Goal: Task Accomplishment & Management: Manage account settings

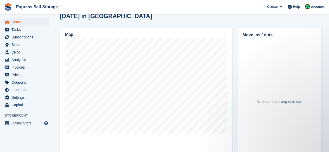
scroll to position [156, 0]
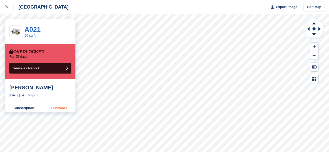
click at [56, 107] on link "Customer" at bounding box center [59, 108] width 32 height 8
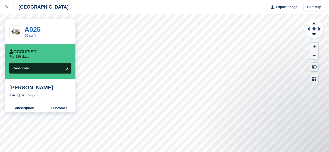
click at [60, 101] on div "Kate Hakansson 31 Mar, 2025 Ongoing" at bounding box center [40, 91] width 70 height 25
click at [60, 103] on div "Kate Hakansson 31 Mar, 2025 Ongoing" at bounding box center [40, 91] width 70 height 25
click at [60, 106] on link "Customer" at bounding box center [59, 108] width 32 height 8
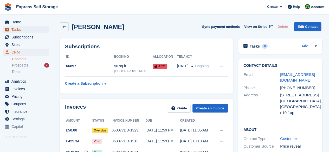
click at [25, 27] on span "Tasks" at bounding box center [26, 29] width 31 height 7
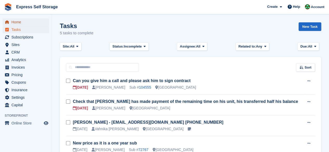
click at [26, 21] on span "Home" at bounding box center [26, 21] width 31 height 7
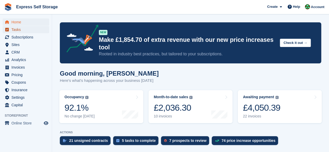
click at [24, 29] on span "Tasks" at bounding box center [26, 29] width 31 height 7
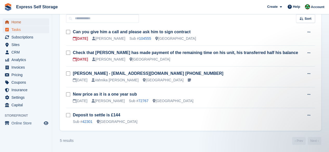
click at [29, 19] on span "Home" at bounding box center [26, 21] width 31 height 7
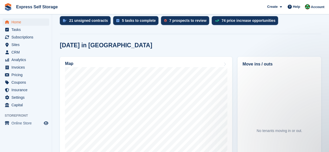
scroll to position [156, 0]
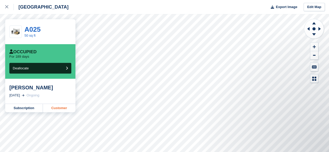
click at [54, 106] on link "Customer" at bounding box center [59, 108] width 32 height 8
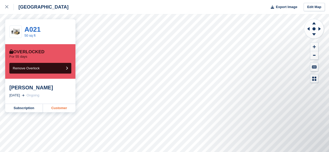
click at [64, 107] on link "Customer" at bounding box center [59, 108] width 32 height 8
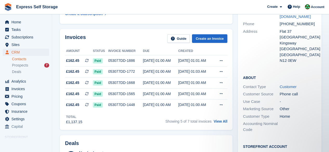
scroll to position [78, 0]
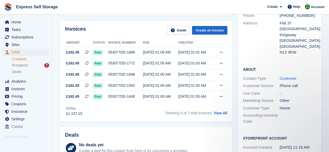
click at [236, 89] on div "Contact Details Email kate.hyacinth1@gmail.com Phone +447933171267 Address Flat…" at bounding box center [279, 79] width 89 height 203
click at [236, 63] on div "Contact Details Email kate.hyacinth1@gmail.com Phone +447933171267 Address Flat…" at bounding box center [279, 79] width 89 height 203
click at [234, 125] on div "Deals No deals yet Create a deal for this contact from here or by converting a …" at bounding box center [146, 147] width 178 height 47
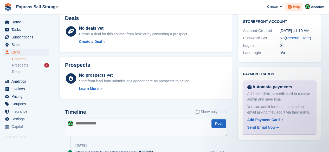
scroll to position [199, 0]
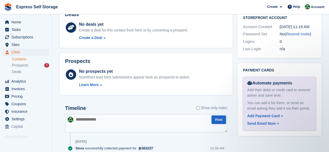
click at [214, 58] on div "Prospects" at bounding box center [146, 62] width 162 height 8
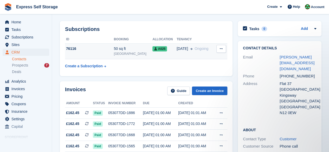
scroll to position [0, 0]
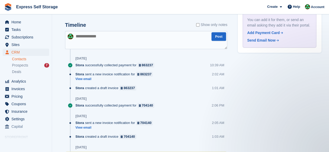
scroll to position [286, 0]
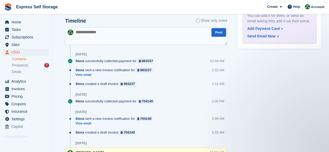
click at [137, 25] on div "Timeline Show only notes" at bounding box center [146, 22] width 162 height 9
click at [137, 33] on textarea at bounding box center [146, 36] width 162 height 18
type textarea "**********"
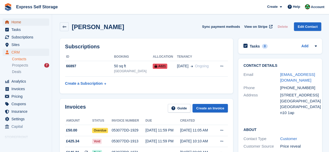
drag, startPoint x: 24, startPoint y: 22, endPoint x: 27, endPoint y: 22, distance: 3.1
click at [24, 22] on span "Home" at bounding box center [26, 21] width 31 height 7
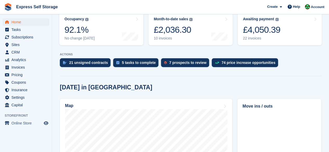
scroll to position [156, 0]
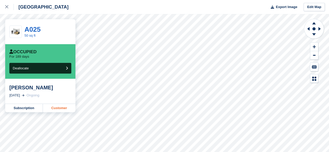
click at [53, 108] on link "Customer" at bounding box center [59, 108] width 32 height 8
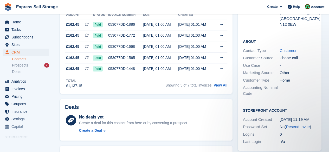
scroll to position [104, 0]
